Goal: Task Accomplishment & Management: Use online tool/utility

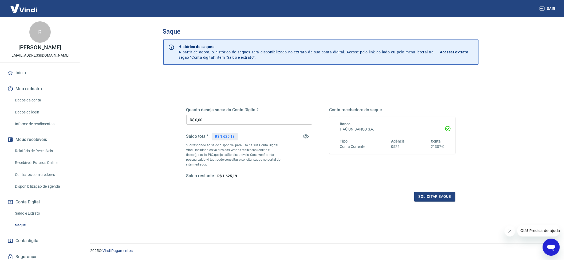
click at [235, 119] on input "R$ 0,00" at bounding box center [249, 120] width 126 height 10
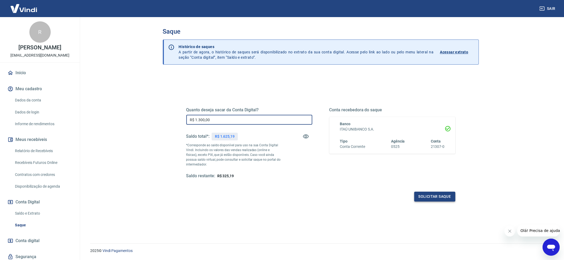
type input "R$ 1.300,00"
click at [445, 198] on button "Solicitar saque" at bounding box center [434, 197] width 41 height 10
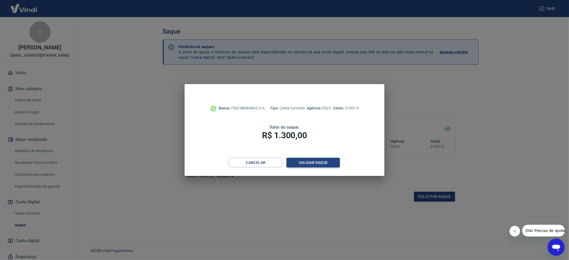
click at [326, 167] on button "Validar saque" at bounding box center [313, 163] width 53 height 10
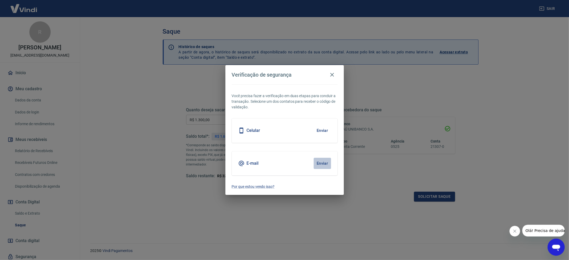
click at [324, 169] on button "Enviar" at bounding box center [322, 163] width 17 height 11
click at [322, 163] on button "Enviar" at bounding box center [322, 163] width 17 height 11
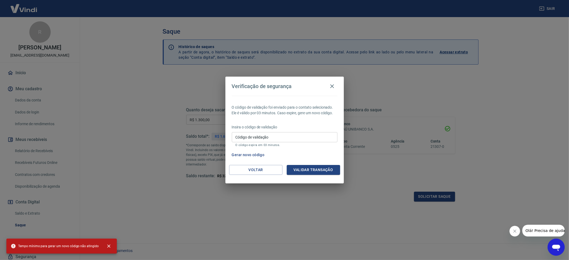
click at [304, 133] on input "Código de validação" at bounding box center [285, 137] width 106 height 10
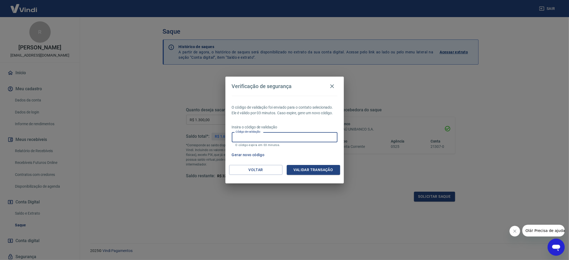
paste input "751439"
type input "751439"
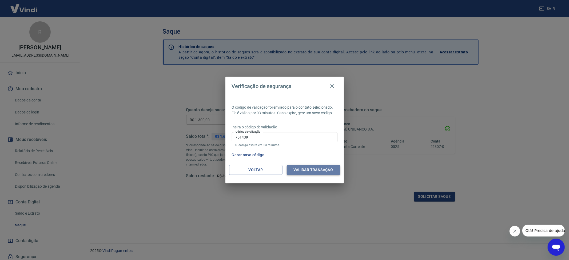
click at [334, 170] on button "Validar transação" at bounding box center [313, 170] width 53 height 10
